Goal: Complete application form: Complete application form

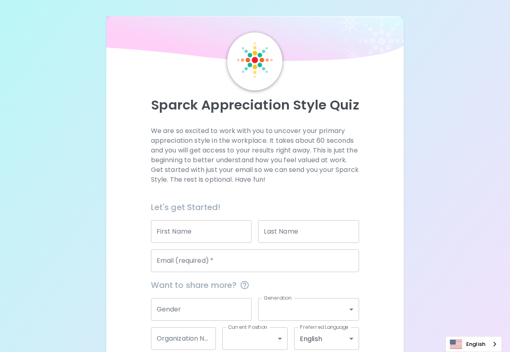
click at [195, 237] on input "First Name" at bounding box center [201, 231] width 101 height 23
type input "ฉ"
type input "Chanisa"
click at [260, 232] on input "Last Name" at bounding box center [308, 231] width 101 height 23
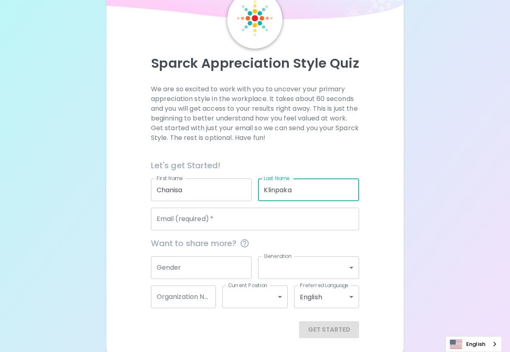
scroll to position [44, 0]
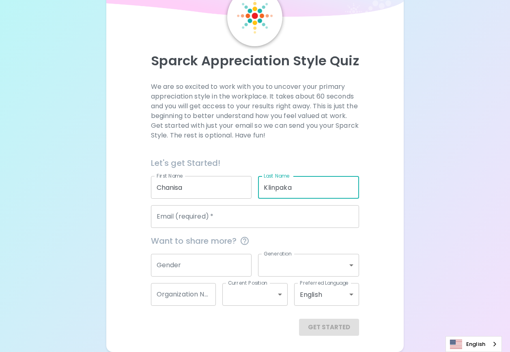
type input "Klinpaka"
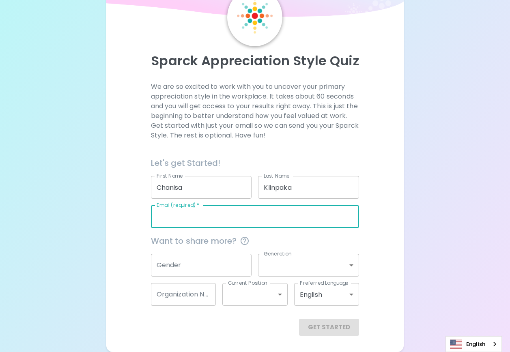
click at [222, 219] on input "Email (required)   *" at bounding box center [255, 216] width 209 height 23
click at [237, 225] on input "Email (required)   *" at bounding box center [255, 216] width 209 height 23
click at [221, 221] on input "Email (required)   *" at bounding box center [255, 216] width 209 height 23
type input "ฉ"
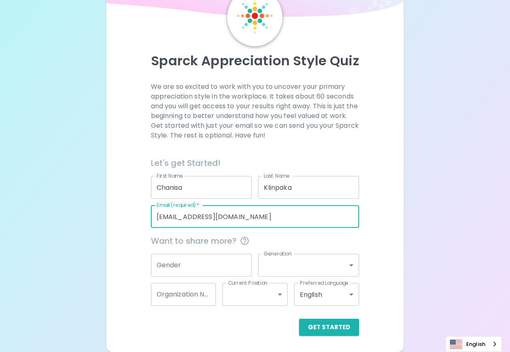
type input "[EMAIL_ADDRESS][DOMAIN_NAME]"
click at [194, 265] on input "Gender" at bounding box center [201, 265] width 101 height 23
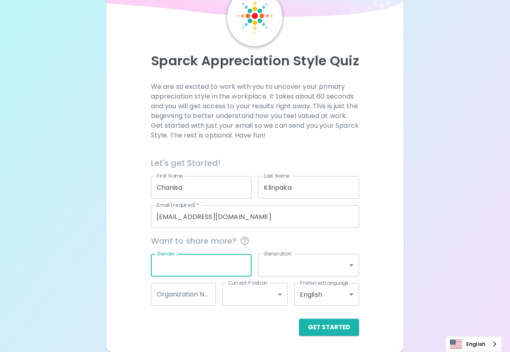
click at [194, 265] on input "Gender" at bounding box center [201, 265] width 101 height 23
click at [170, 270] on input "Gender" at bounding box center [201, 265] width 101 height 23
type input "[DEMOGRAPHIC_DATA]"
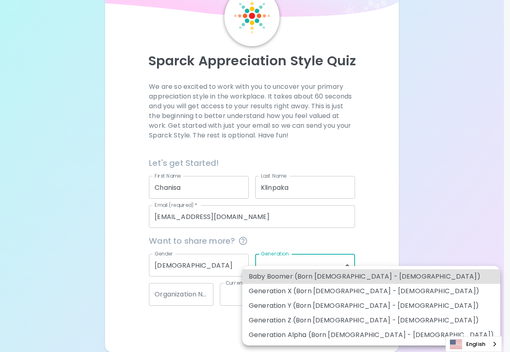
click at [289, 272] on body "Sparck Appreciation Style Quiz We are so excited to work with you to uncover yo…" at bounding box center [255, 154] width 510 height 397
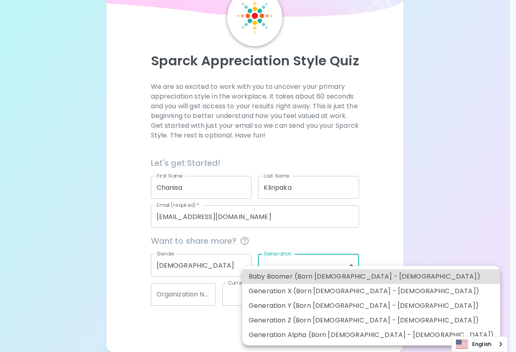
click at [272, 318] on li "Generation Z (Born [DEMOGRAPHIC_DATA] - [DEMOGRAPHIC_DATA])" at bounding box center [371, 320] width 258 height 15
type input "generation_z"
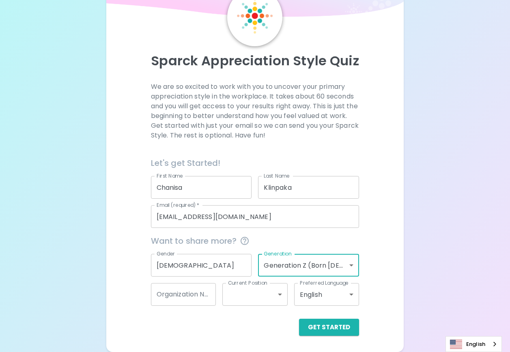
click at [196, 298] on input "Organization Name" at bounding box center [183, 294] width 65 height 23
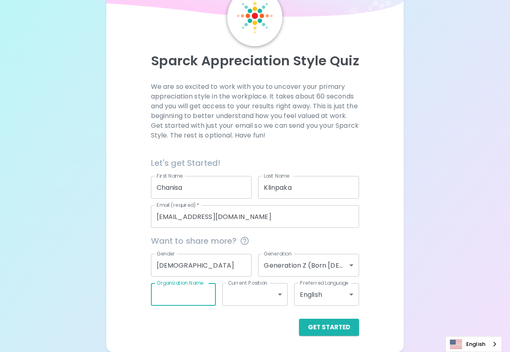
click at [196, 298] on input "Organization Name" at bounding box center [183, 294] width 65 height 23
click at [203, 297] on input "Organization Name" at bounding box center [183, 294] width 65 height 23
click at [203, 298] on input "Organization Name" at bounding box center [183, 294] width 65 height 23
click at [186, 296] on input "Organization Name" at bounding box center [183, 294] width 65 height 23
click at [181, 300] on input "Organization Name" at bounding box center [183, 294] width 65 height 23
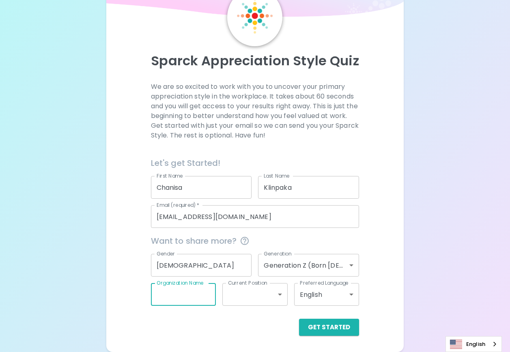
click at [179, 297] on input "Organization Name" at bounding box center [183, 294] width 65 height 23
